Goal: Task Accomplishment & Management: Use online tool/utility

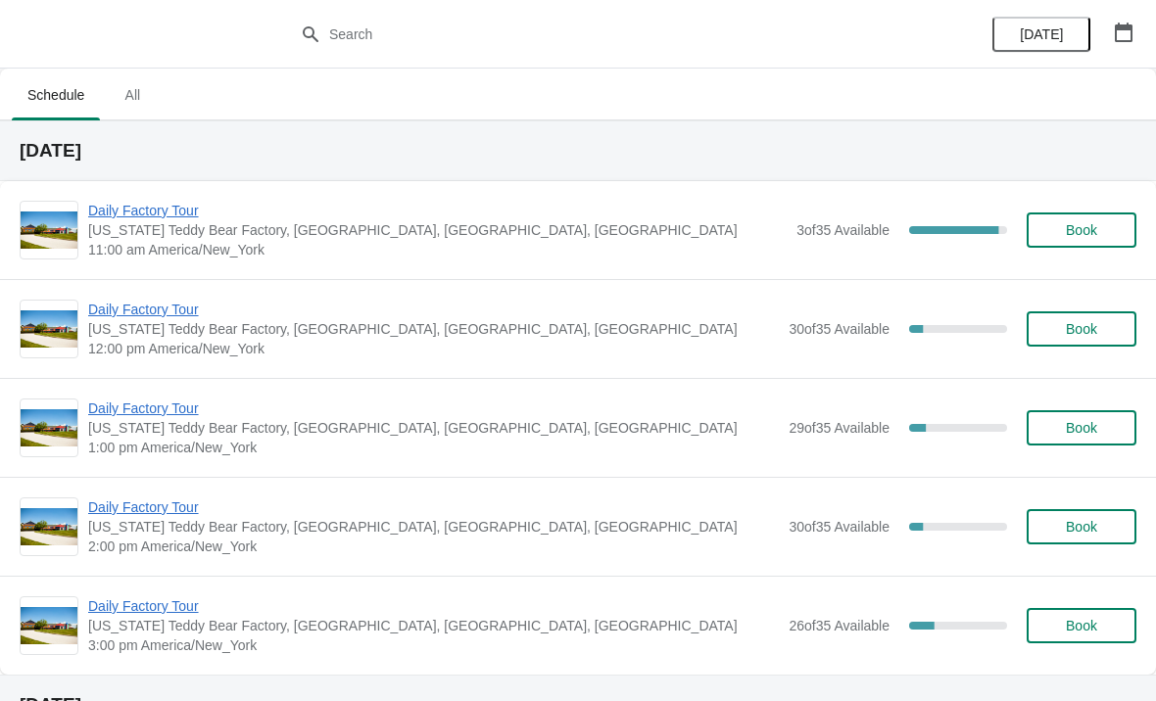
click at [145, 217] on span "Daily Factory Tour" at bounding box center [437, 211] width 698 height 20
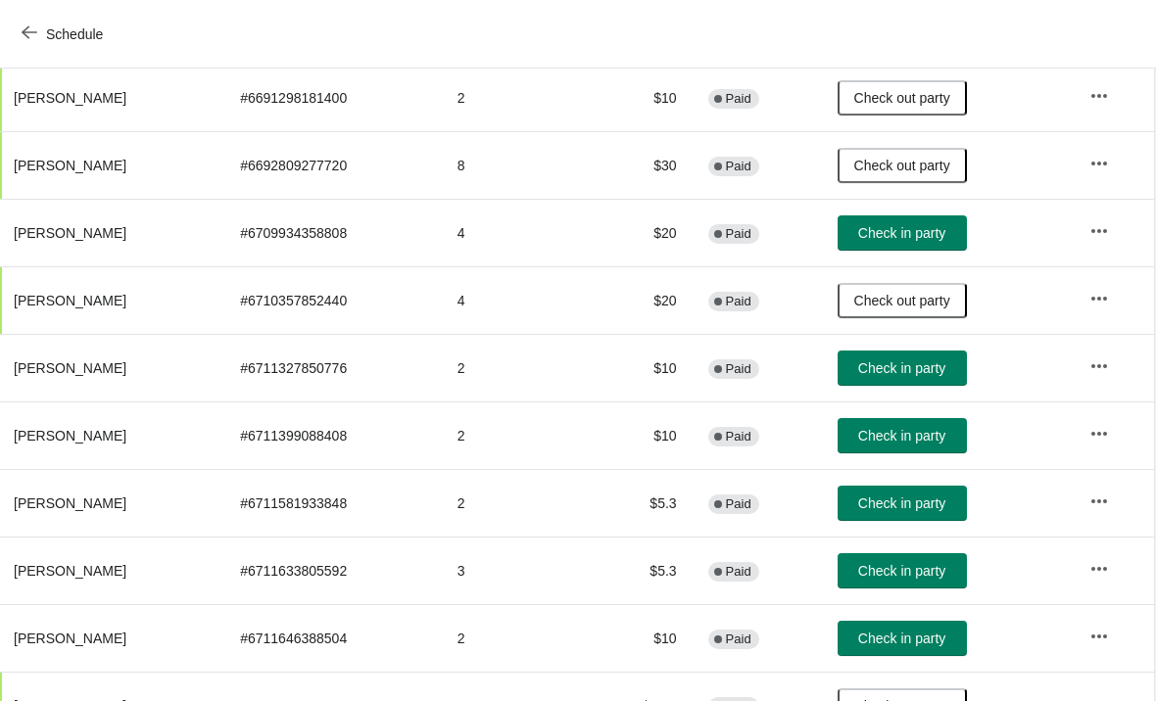
scroll to position [262, 1]
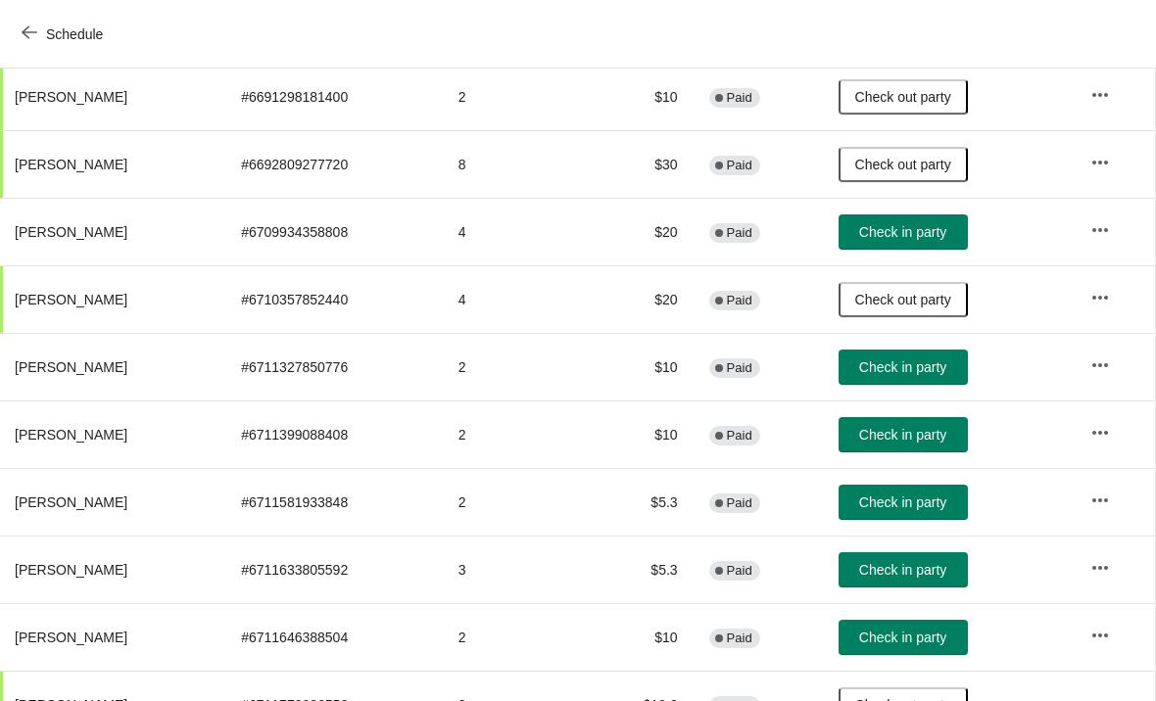
click at [946, 637] on span "Check in party" at bounding box center [902, 638] width 87 height 16
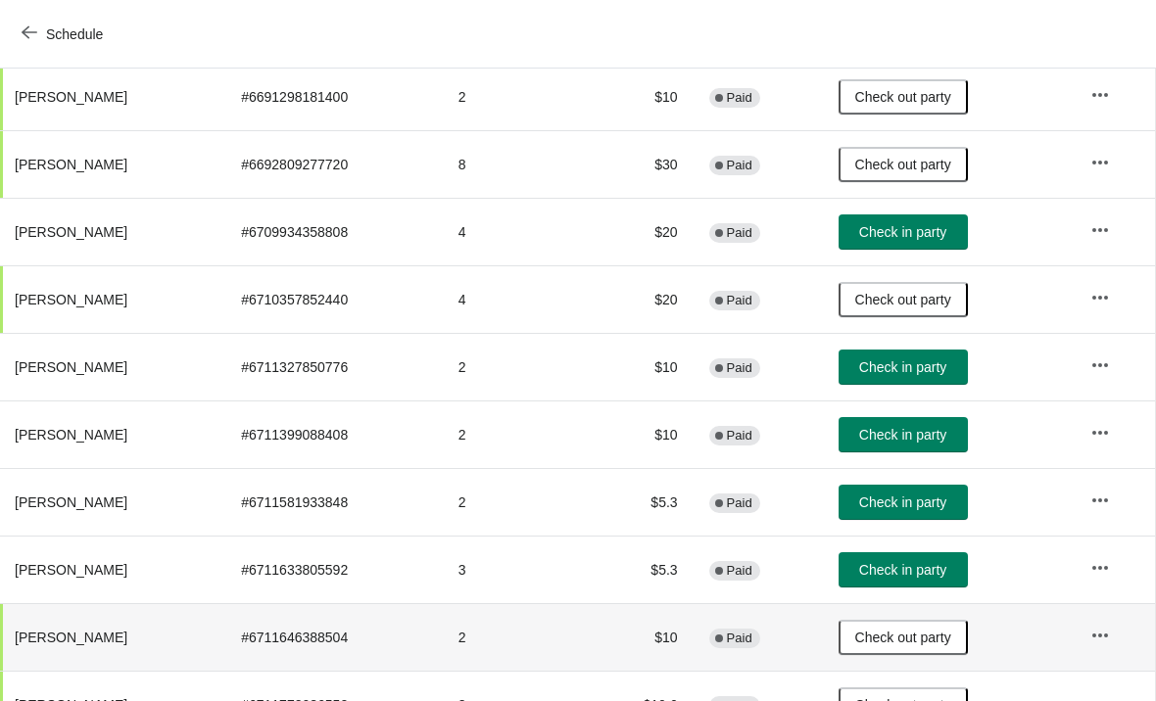
click at [968, 425] on button "Check in party" at bounding box center [903, 434] width 129 height 35
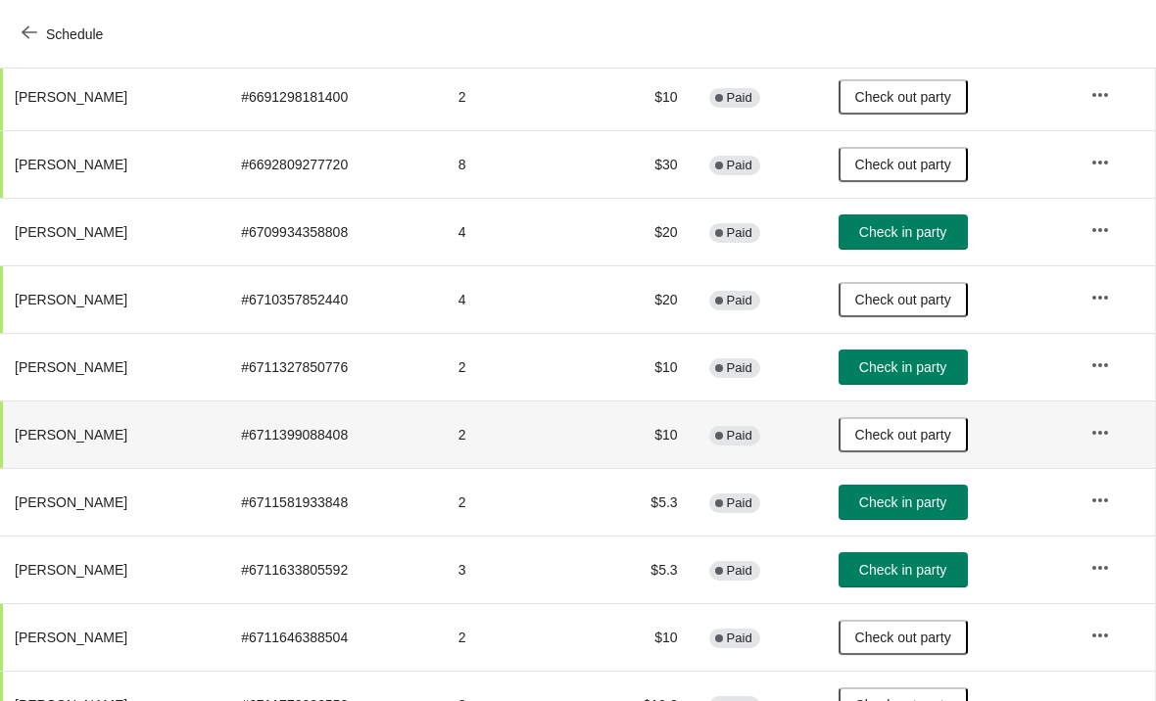
click at [946, 564] on span "Check in party" at bounding box center [902, 570] width 87 height 16
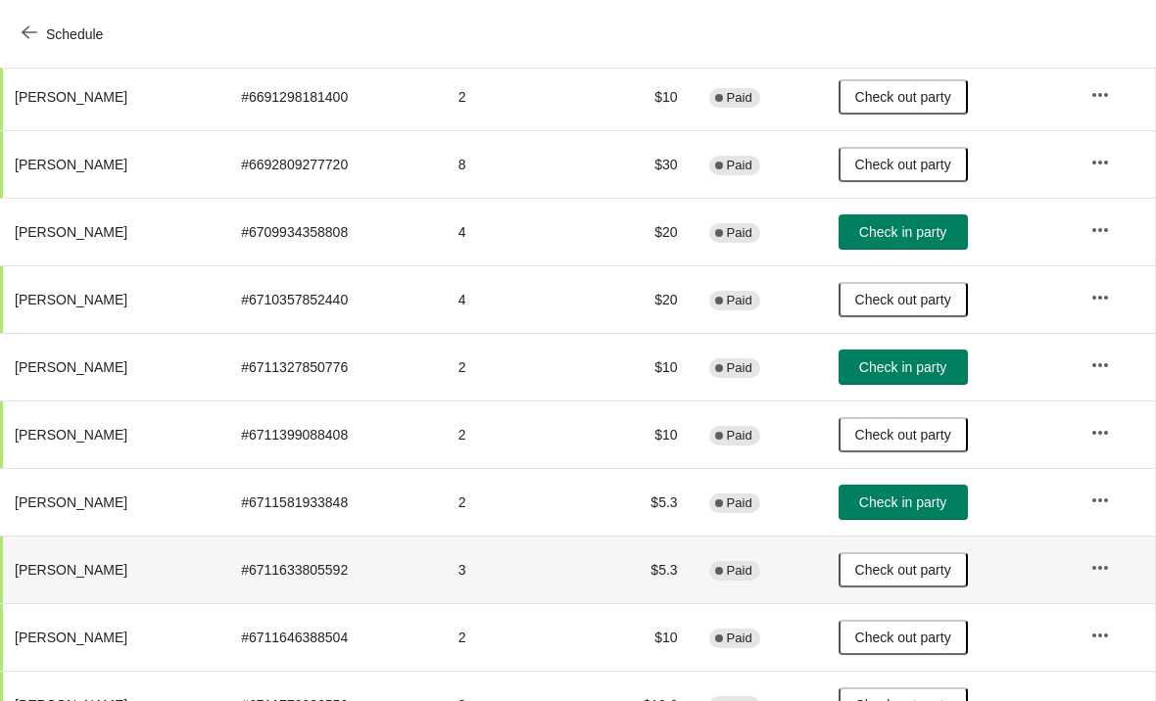
click at [946, 507] on span "Check in party" at bounding box center [902, 503] width 87 height 16
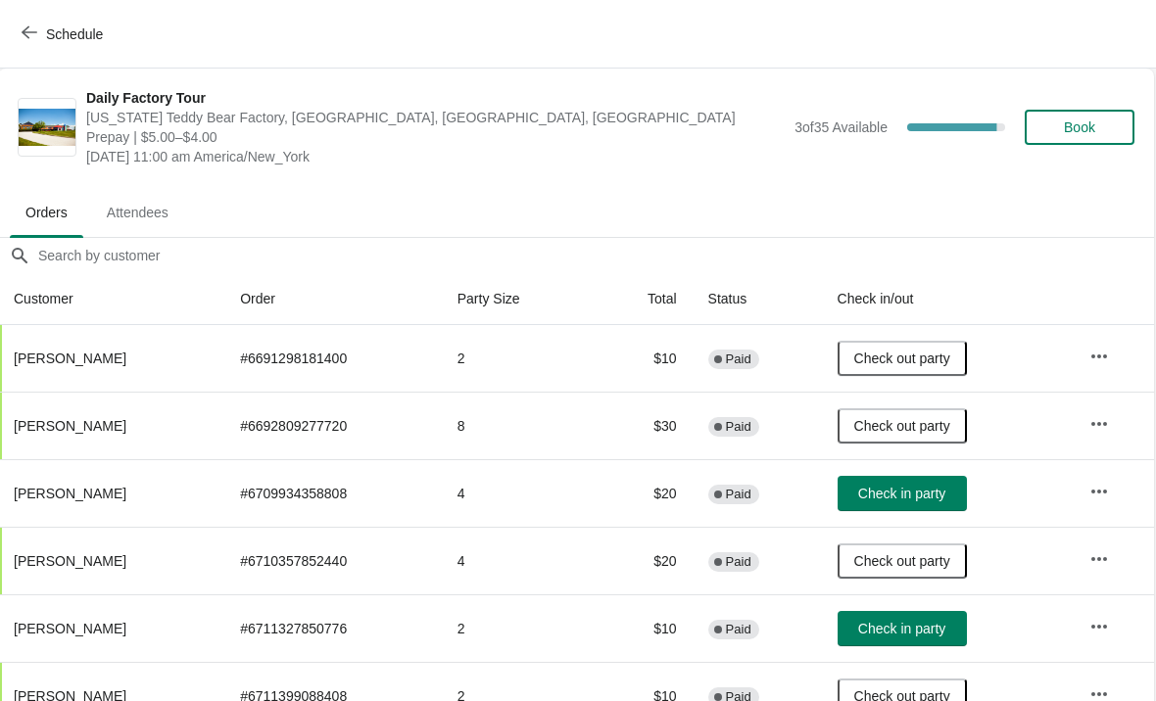
scroll to position [0, 1]
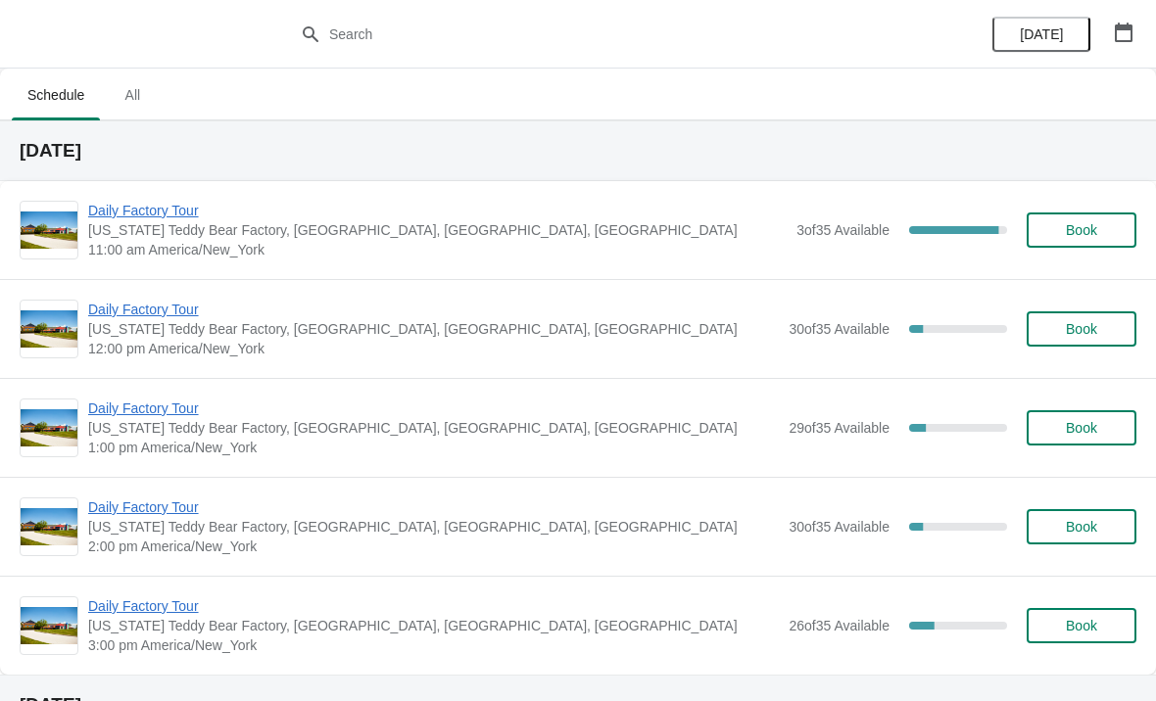
click at [203, 207] on span "Daily Factory Tour" at bounding box center [437, 211] width 698 height 20
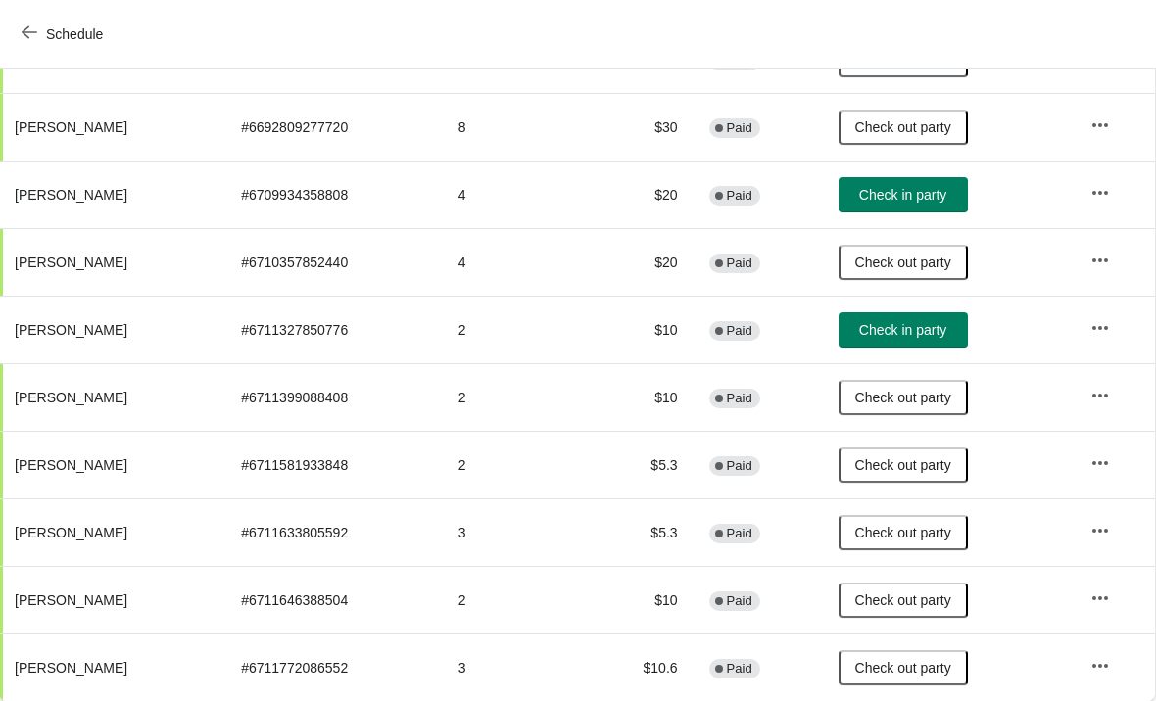
scroll to position [299, 1]
click at [29, 36] on icon "button" at bounding box center [30, 32] width 16 height 16
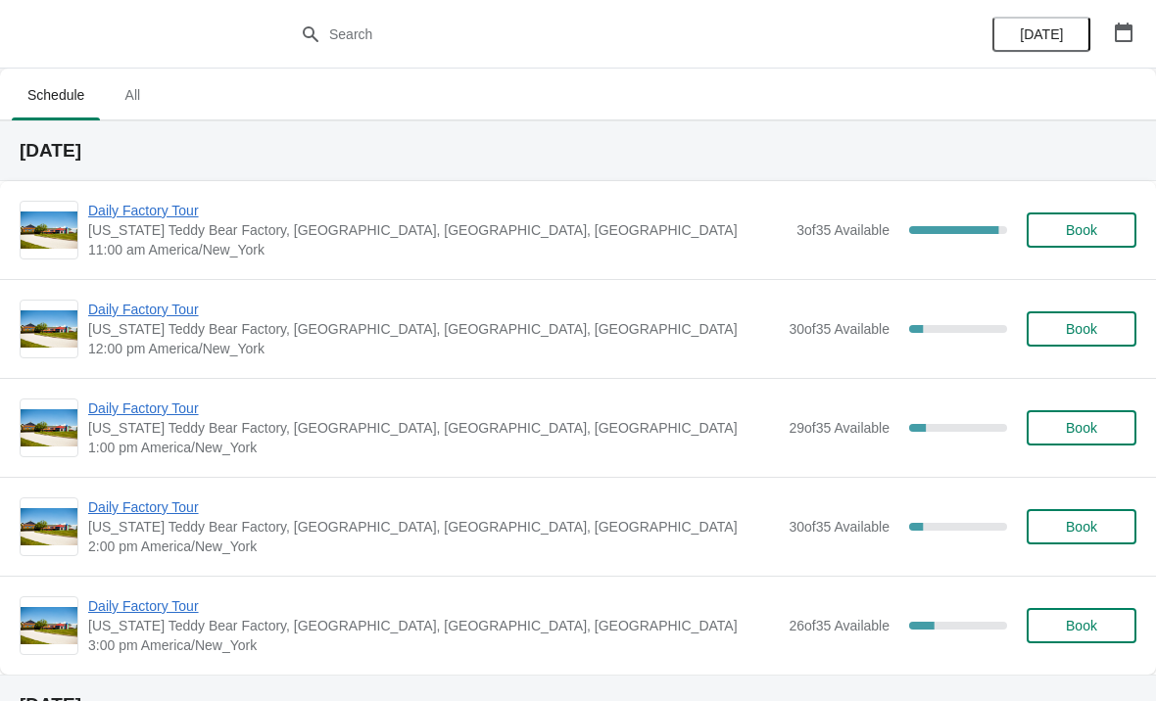
click at [113, 219] on span "Daily Factory Tour" at bounding box center [437, 211] width 698 height 20
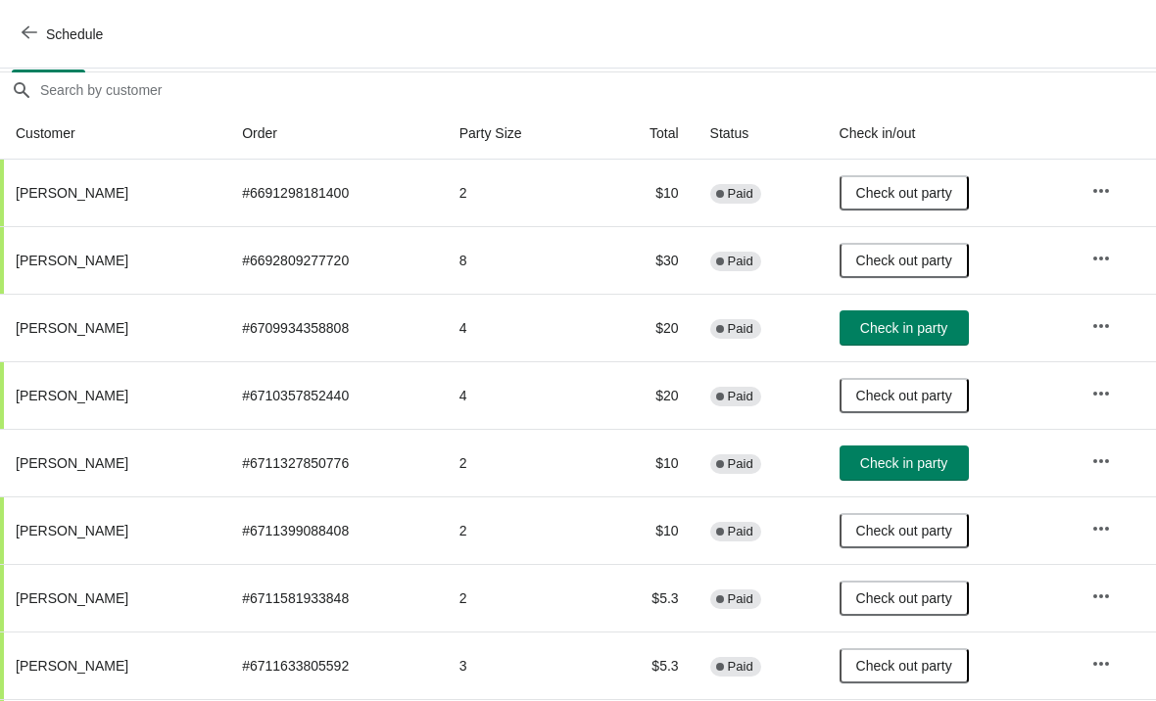
scroll to position [166, 0]
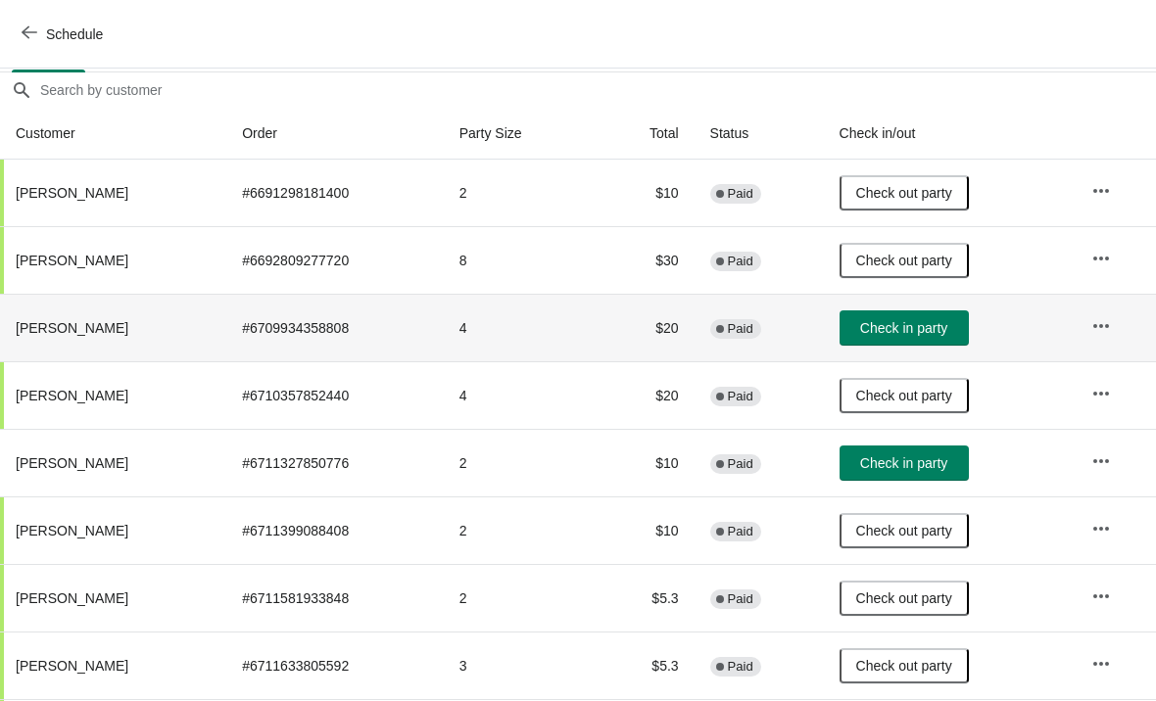
click at [923, 336] on span "Check in party" at bounding box center [903, 328] width 87 height 16
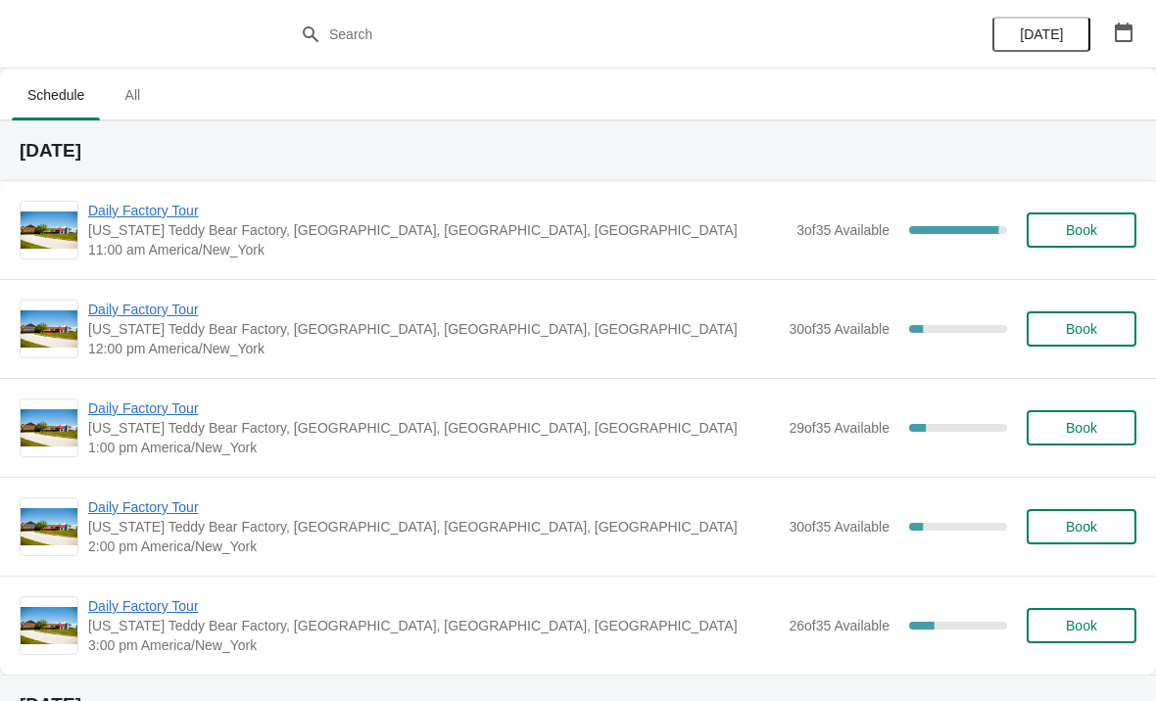
click at [147, 216] on span "Daily Factory Tour" at bounding box center [437, 211] width 698 height 20
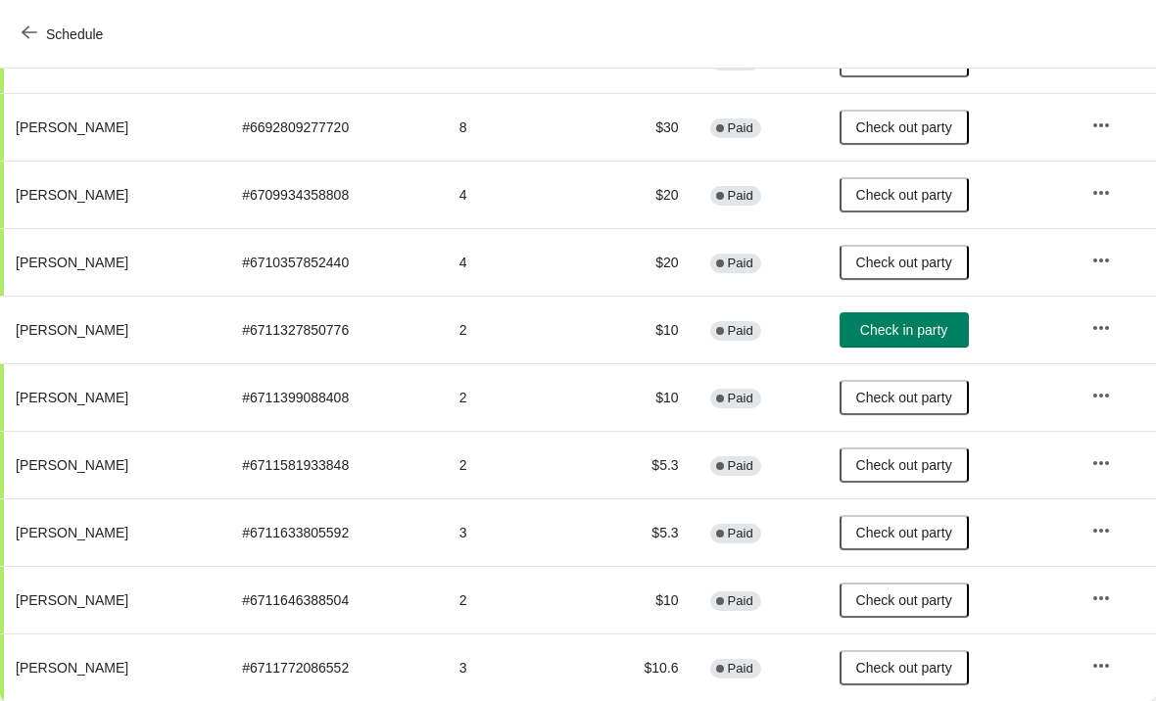
scroll to position [299, 0]
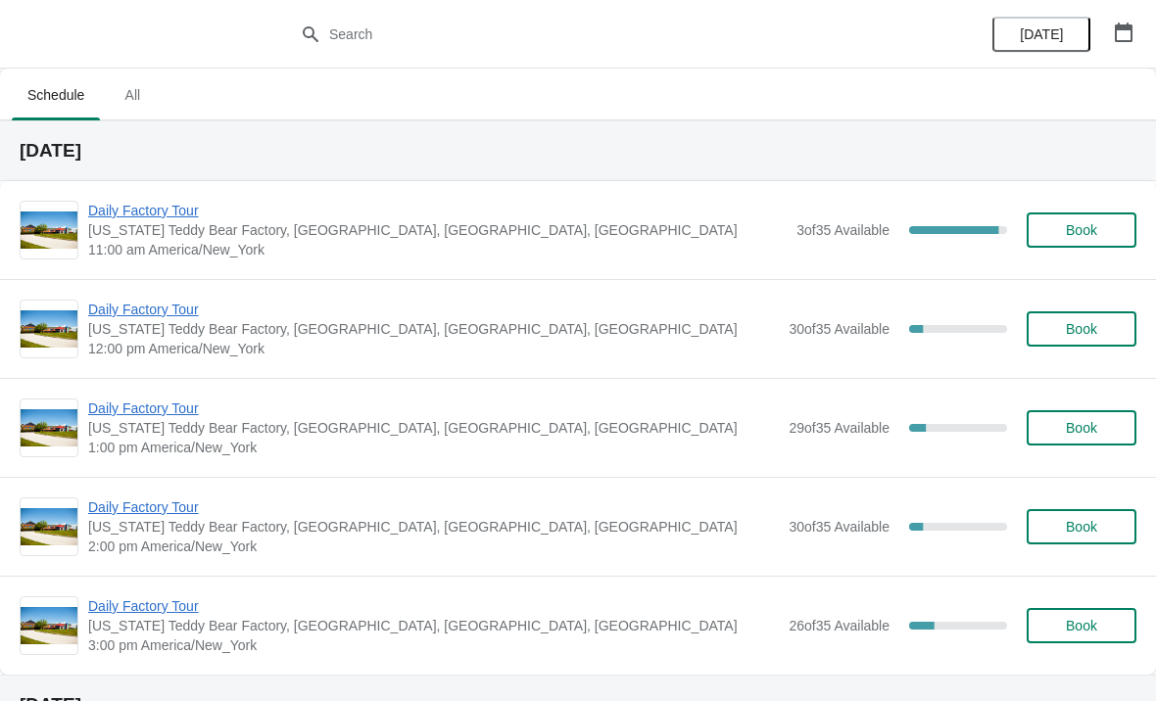
click at [158, 315] on span "Daily Factory Tour" at bounding box center [433, 310] width 691 height 20
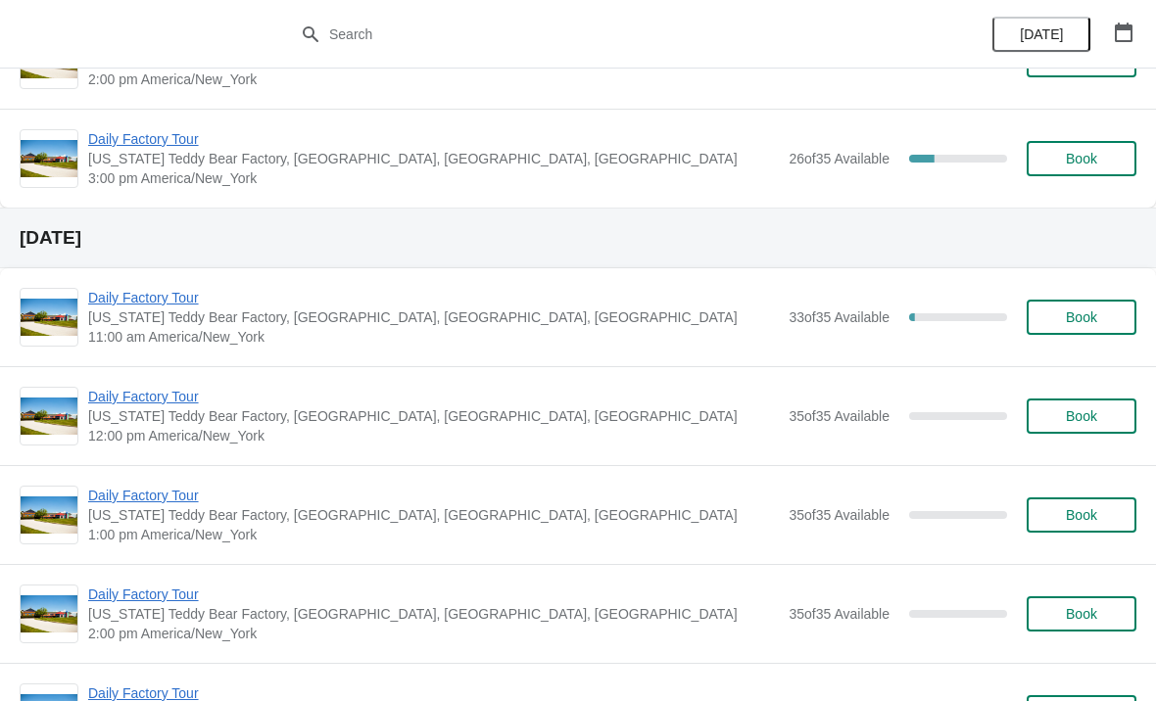
scroll to position [468, 0]
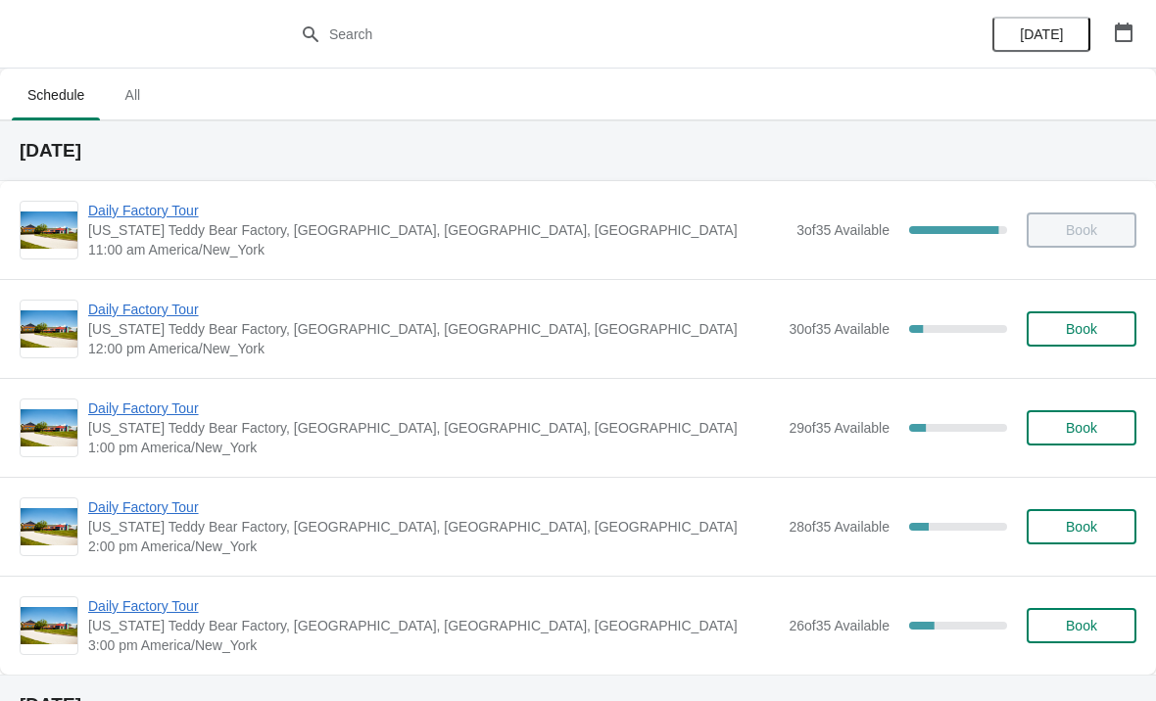
click at [203, 311] on span "Daily Factory Tour" at bounding box center [433, 310] width 691 height 20
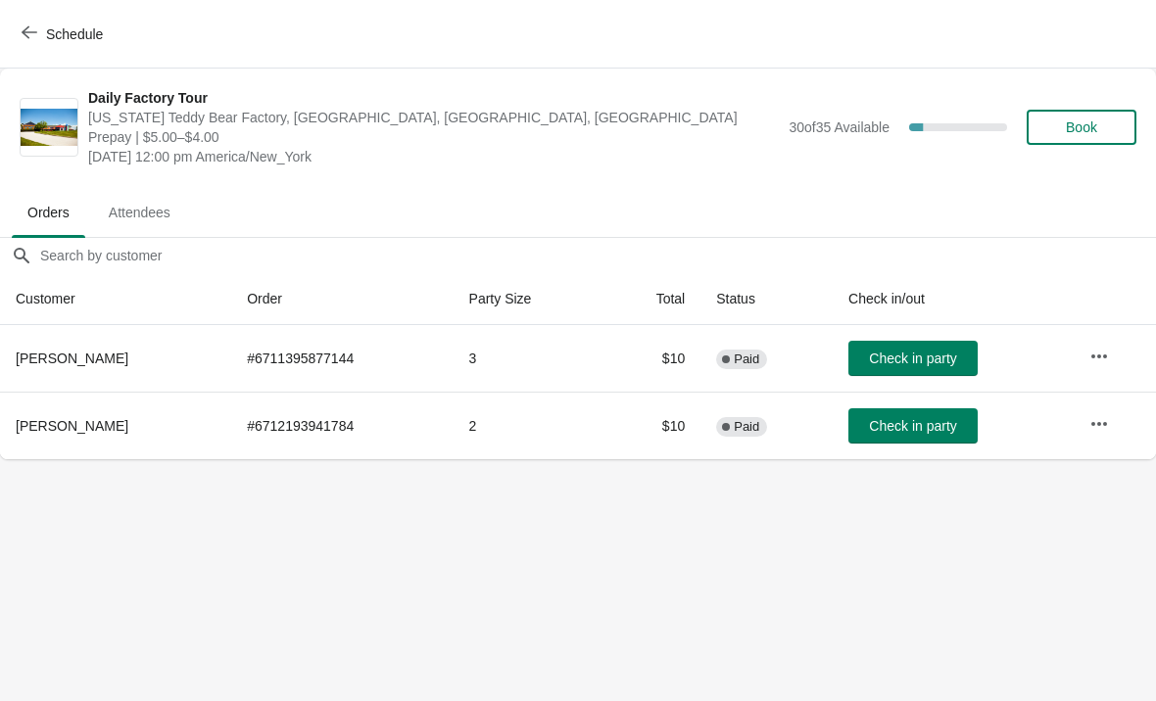
click at [932, 361] on span "Check in party" at bounding box center [912, 359] width 87 height 16
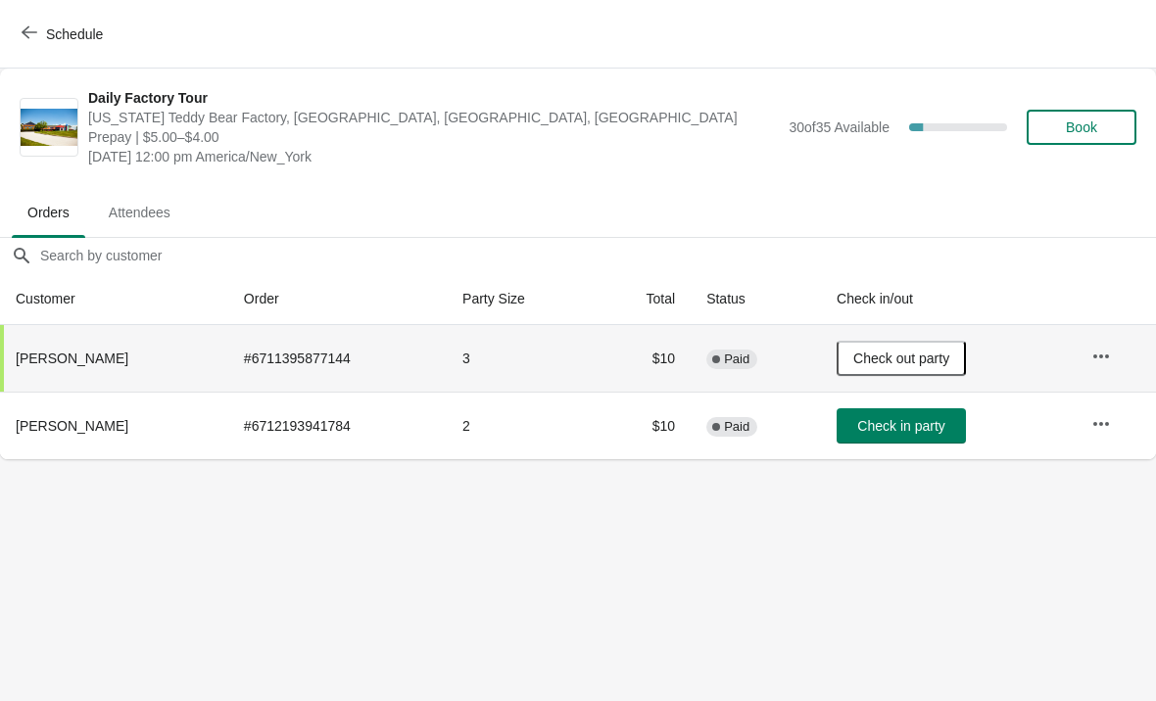
click at [870, 443] on button "Check in party" at bounding box center [901, 425] width 129 height 35
